Goal: Find specific page/section: Find specific page/section

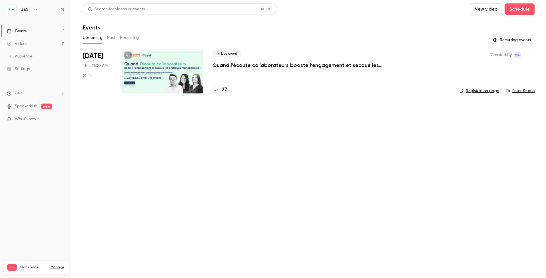
click at [224, 91] on h4 "27" at bounding box center [224, 90] width 5 height 8
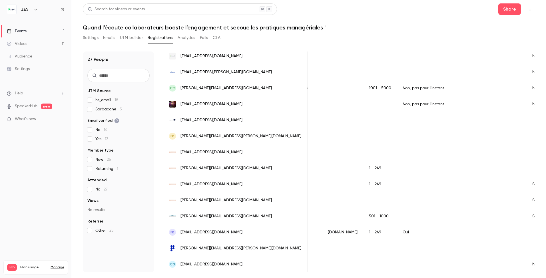
scroll to position [0, 386]
click at [207, 229] on span "[EMAIL_ADDRESS][DOMAIN_NAME]" at bounding box center [211, 232] width 62 height 6
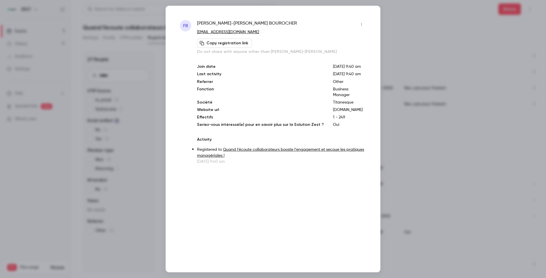
click at [339, 107] on p "[DOMAIN_NAME]" at bounding box center [349, 110] width 33 height 6
click at [407, 25] on div at bounding box center [273, 139] width 546 height 278
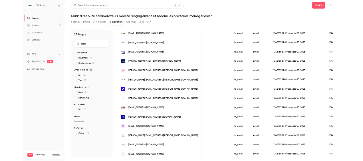
scroll to position [0, 0]
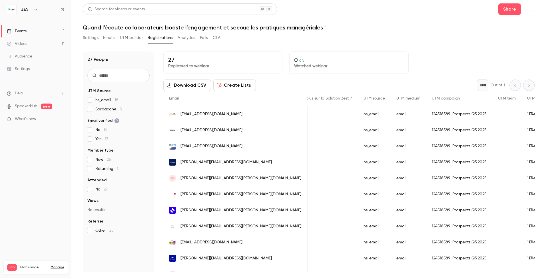
click at [36, 119] on span "What's new" at bounding box center [25, 119] width 21 height 6
click at [394, 39] on div at bounding box center [273, 139] width 546 height 278
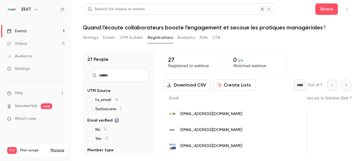
scroll to position [0, 557]
click at [255, 30] on h1 "Quand l’écoute collaborateurs booste l’engagement et secoue les pratiques manag…" at bounding box center [217, 27] width 269 height 7
drag, startPoint x: 255, startPoint y: 30, endPoint x: 288, endPoint y: 43, distance: 35.9
click at [288, 43] on div "Settings Emails UTM builder Registrations Analytics Polls CTA" at bounding box center [217, 38] width 269 height 11
click at [50, 30] on link "Events 1" at bounding box center [35, 31] width 71 height 13
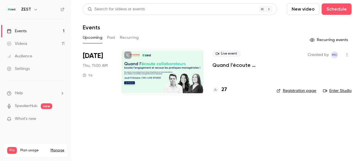
click at [191, 60] on div at bounding box center [162, 72] width 81 height 46
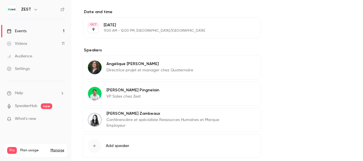
scroll to position [286, 0]
